Goal: Task Accomplishment & Management: Manage account settings

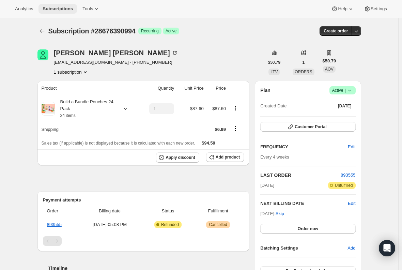
click at [57, 5] on button "Subscriptions" at bounding box center [58, 9] width 39 height 10
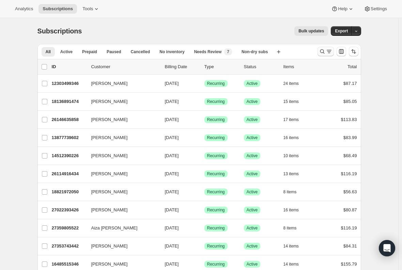
click at [329, 54] on icon "Search and filter results" at bounding box center [329, 51] width 7 height 7
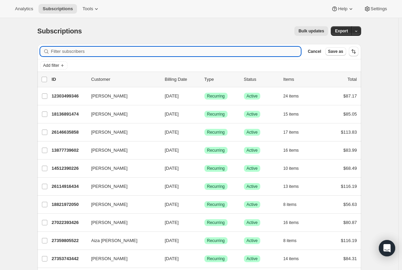
click at [150, 53] on input "Filter subscribers" at bounding box center [176, 52] width 250 height 10
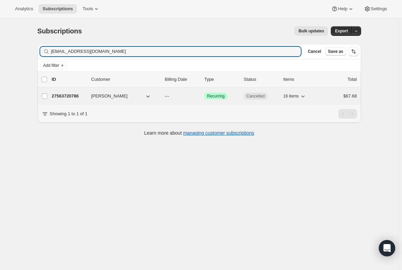
type input "[EMAIL_ADDRESS][DOMAIN_NAME]"
click at [73, 94] on p "27563720786" at bounding box center [69, 96] width 34 height 7
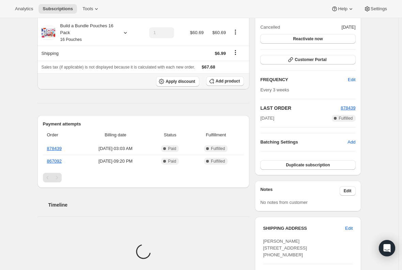
scroll to position [102, 0]
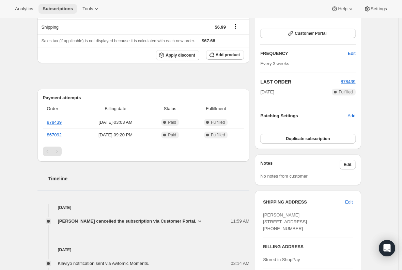
click at [46, 10] on span "Subscriptions" at bounding box center [58, 8] width 30 height 5
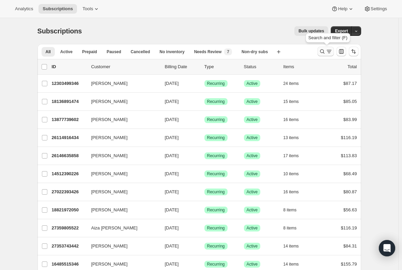
click at [325, 54] on icon "Search and filter results" at bounding box center [322, 51] width 7 height 7
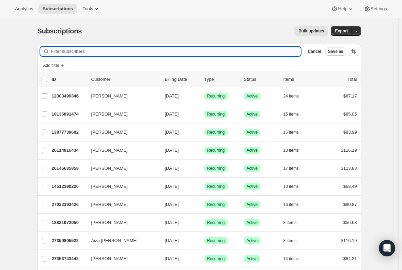
click at [103, 52] on input "Filter subscribers" at bounding box center [176, 52] width 250 height 10
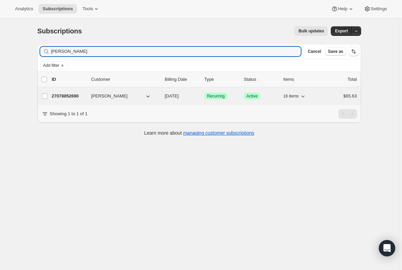
type input "[PERSON_NAME]"
click at [74, 97] on p "27078852690" at bounding box center [69, 96] width 34 height 7
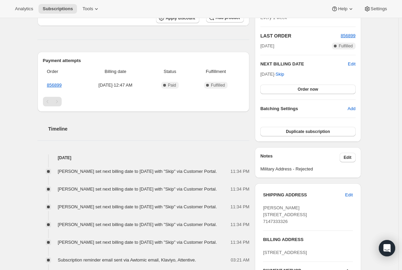
scroll to position [136, 0]
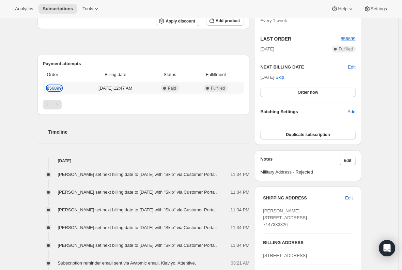
click at [58, 87] on link "856899" at bounding box center [54, 88] width 15 height 5
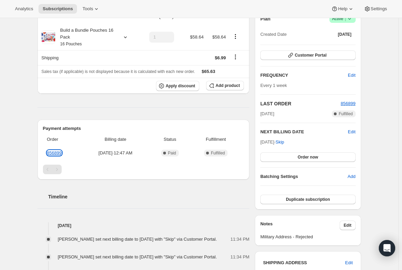
scroll to position [0, 0]
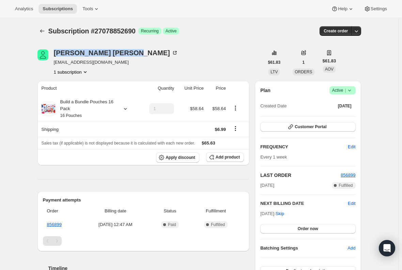
drag, startPoint x: 53, startPoint y: 55, endPoint x: 123, endPoint y: 49, distance: 70.8
click at [123, 49] on div "[PERSON_NAME] [EMAIL_ADDRESS][DOMAIN_NAME] 1 subscription" at bounding box center [151, 62] width 227 height 26
copy div "[PERSON_NAME]"
click at [90, 62] on span "[EMAIL_ADDRESS][DOMAIN_NAME]" at bounding box center [116, 62] width 124 height 7
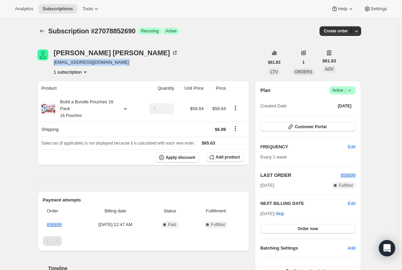
click at [90, 62] on span "[EMAIL_ADDRESS][DOMAIN_NAME]" at bounding box center [116, 62] width 124 height 7
copy span "[EMAIL_ADDRESS][DOMAIN_NAME]"
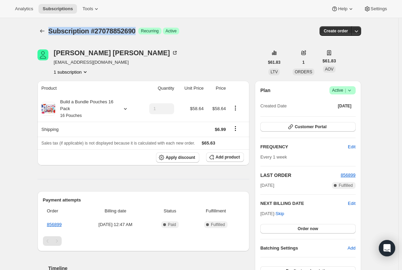
drag, startPoint x: 136, startPoint y: 29, endPoint x: 51, endPoint y: 31, distance: 84.6
click at [51, 31] on span "Subscription #27078852690" at bounding box center [91, 31] width 87 height 8
copy span "Subscription #27078852690"
click at [353, 89] on icon at bounding box center [349, 90] width 7 height 7
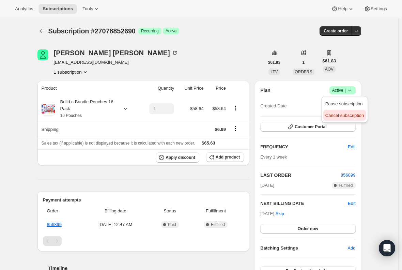
click at [350, 115] on span "Cancel subscription" at bounding box center [345, 115] width 39 height 5
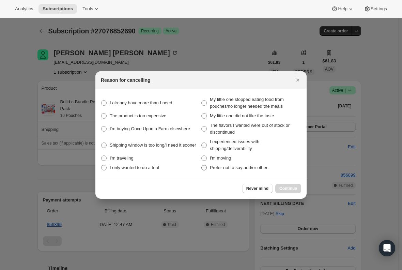
click at [205, 168] on span ":rs6:" at bounding box center [204, 167] width 5 height 5
click at [202, 165] on other "Prefer not to say and/or other" at bounding box center [202, 165] width 0 height 0
radio other "true"
click at [287, 187] on span "Continue" at bounding box center [289, 188] width 18 height 5
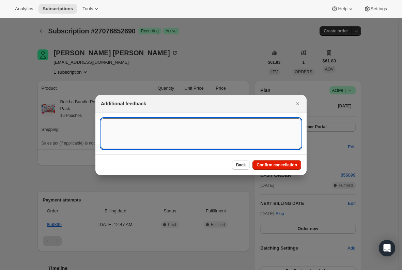
click at [119, 125] on textarea ":rs6:" at bounding box center [201, 133] width 201 height 31
type textarea "Canceled per email req."
click at [270, 166] on span "Confirm cancellation" at bounding box center [277, 164] width 41 height 5
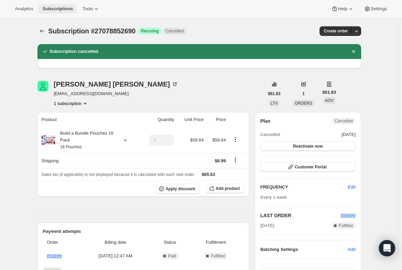
click at [51, 9] on span "Subscriptions" at bounding box center [58, 8] width 30 height 5
